Goal: Navigation & Orientation: Find specific page/section

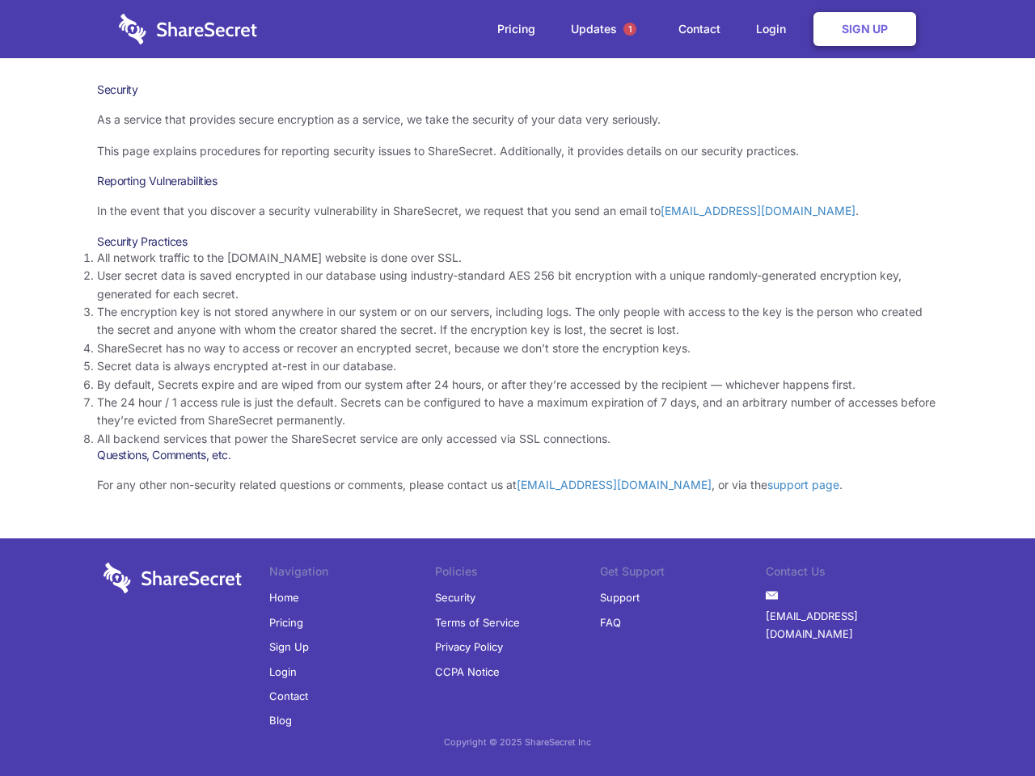
click at [517, 388] on li "By default, Secrets expire and are wiped from our system after 24 hours, or aft…" at bounding box center [517, 385] width 841 height 18
click at [630, 29] on span "1" at bounding box center [629, 29] width 13 height 13
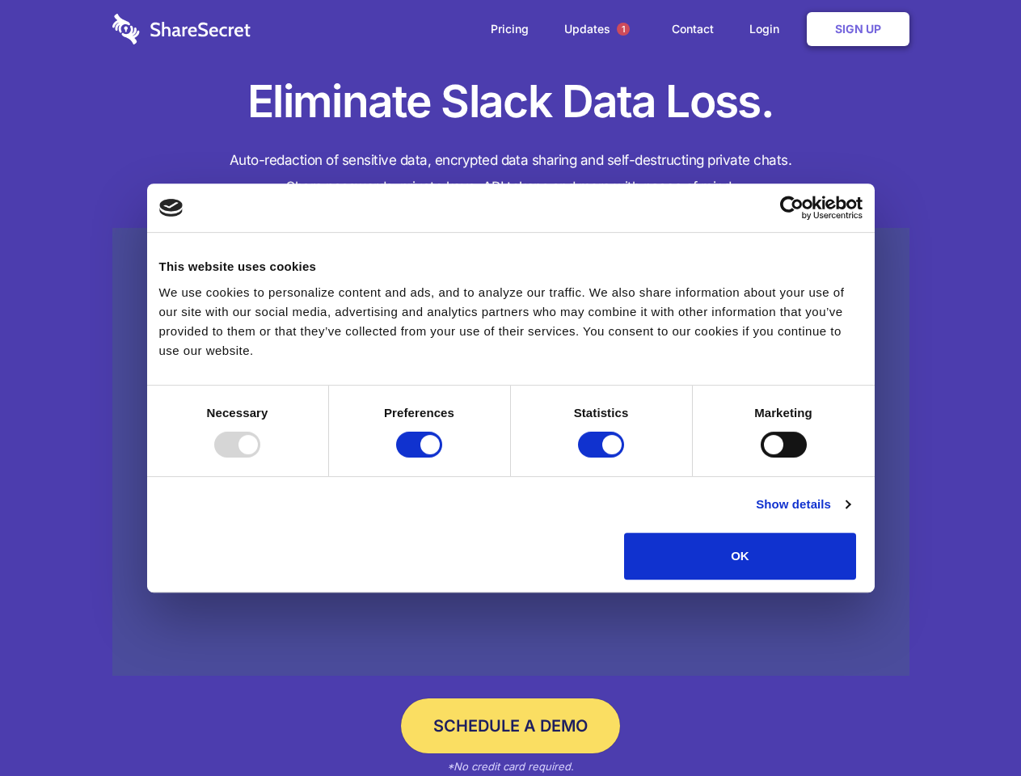
click at [260, 457] on div at bounding box center [237, 445] width 46 height 26
click at [442, 457] on input "Preferences" at bounding box center [419, 445] width 46 height 26
checkbox input "false"
click at [603, 457] on input "Statistics" at bounding box center [601, 445] width 46 height 26
checkbox input "false"
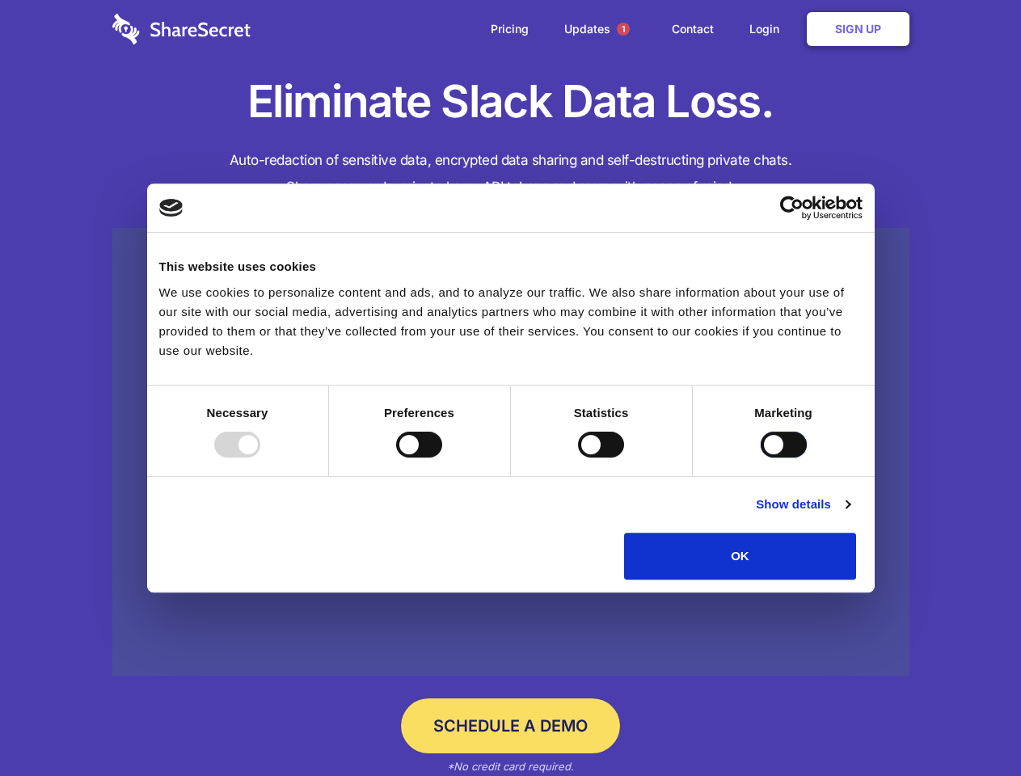
click at [761, 457] on input "Marketing" at bounding box center [784, 445] width 46 height 26
checkbox input "true"
click at [849, 514] on link "Show details" at bounding box center [803, 504] width 94 height 19
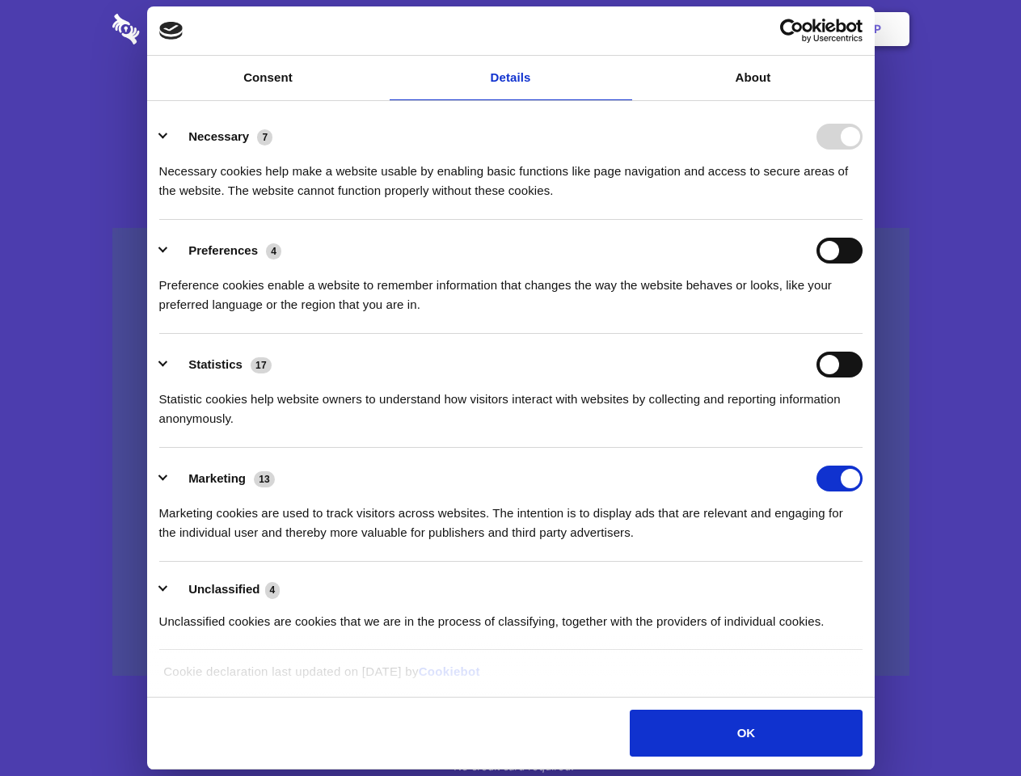
click at [893, 585] on link at bounding box center [510, 452] width 797 height 449
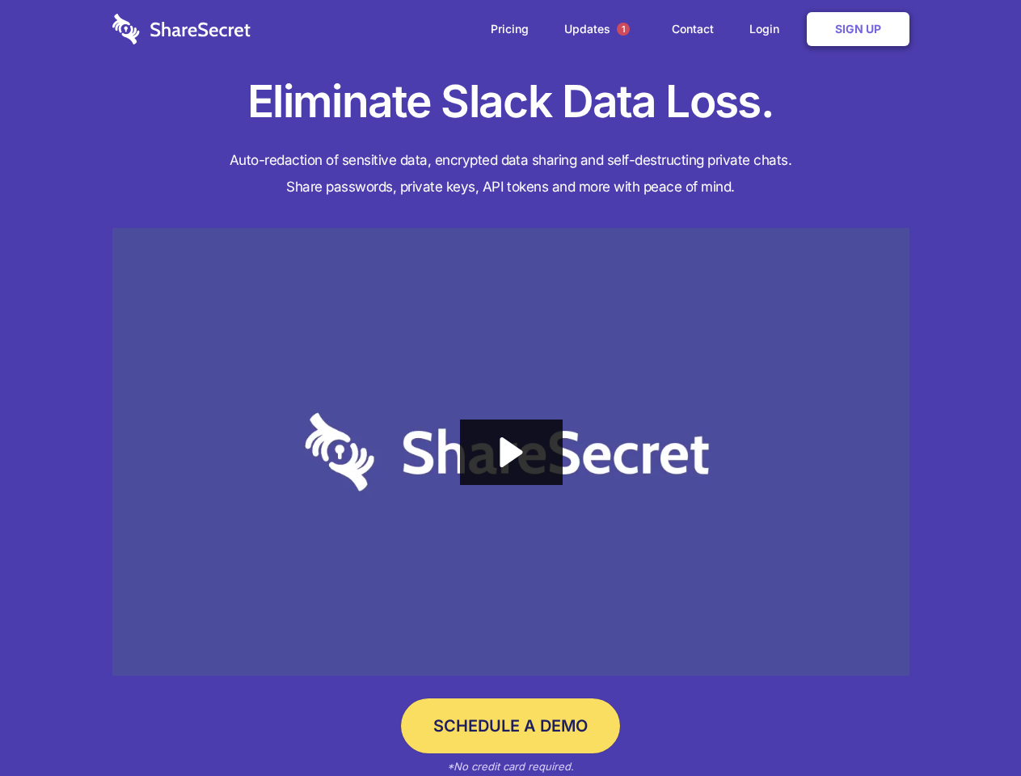
click at [622, 29] on span "1" at bounding box center [623, 29] width 13 height 13
